Goal: Transaction & Acquisition: Purchase product/service

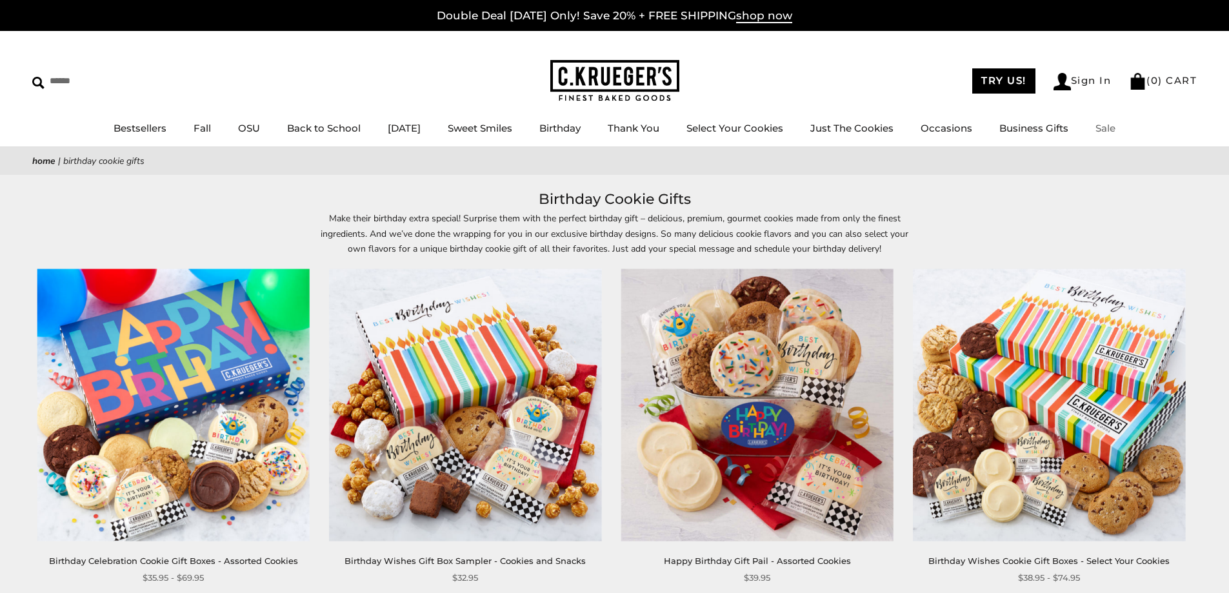
click at [1116, 130] on link "Sale" at bounding box center [1106, 128] width 20 height 12
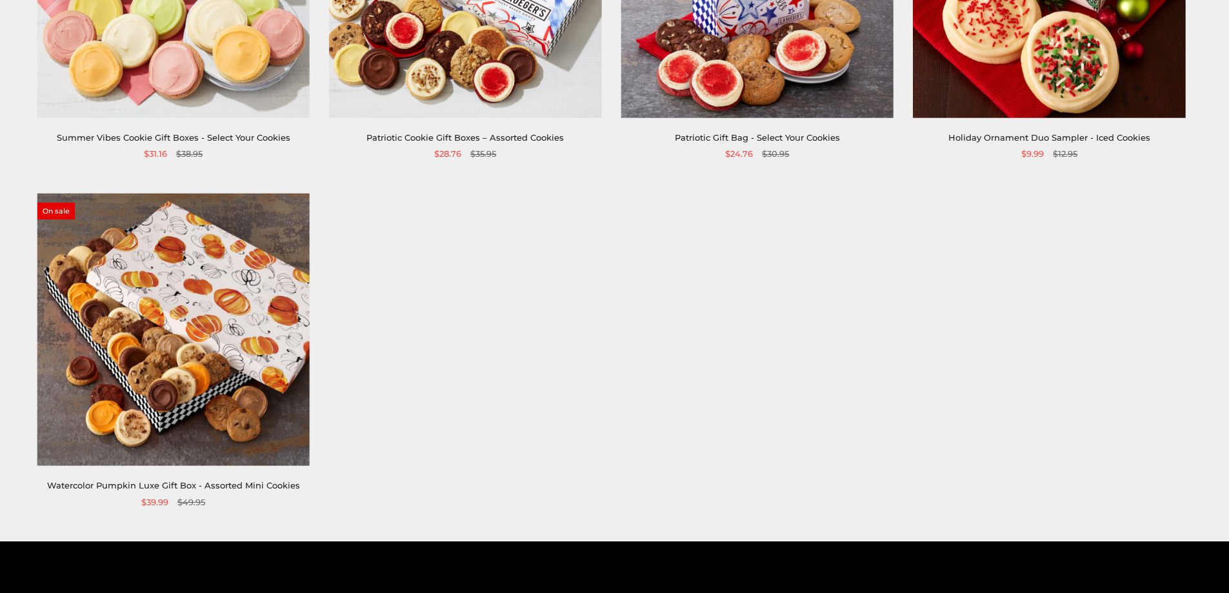
scroll to position [1097, 0]
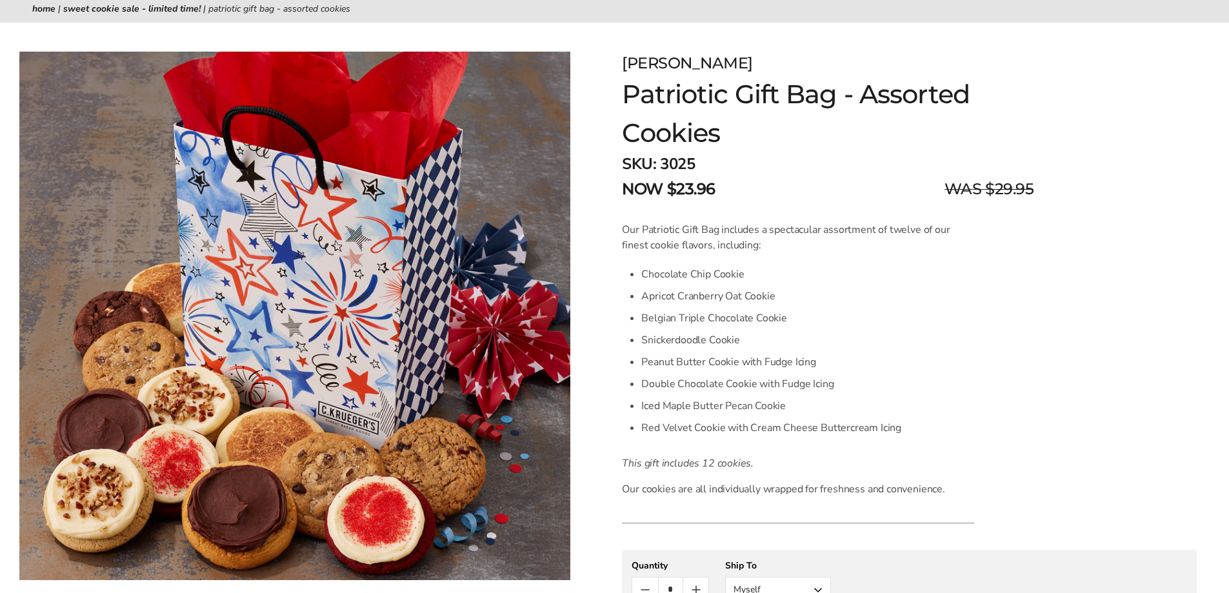
scroll to position [129, 0]
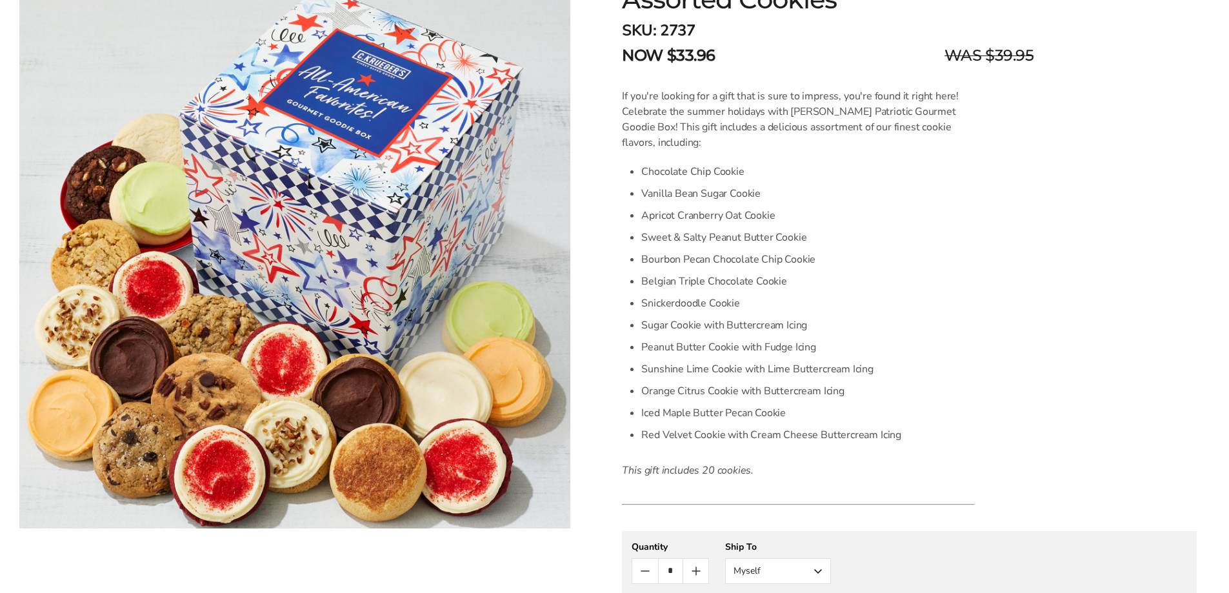
scroll to position [65, 0]
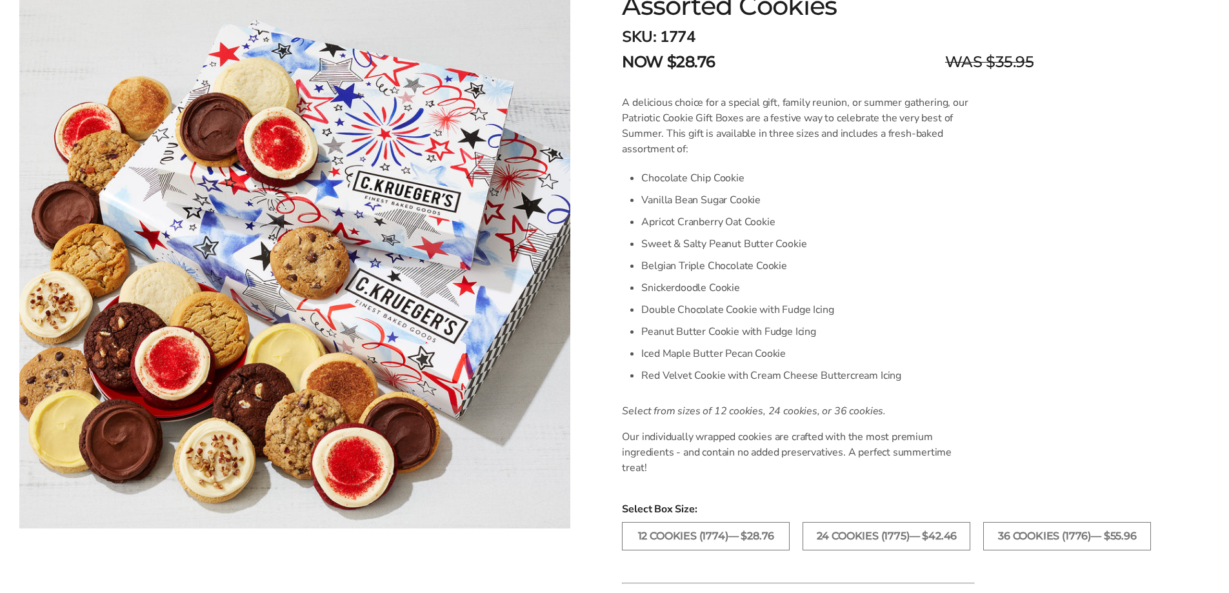
scroll to position [387, 0]
